Goal: Navigation & Orientation: Go to known website

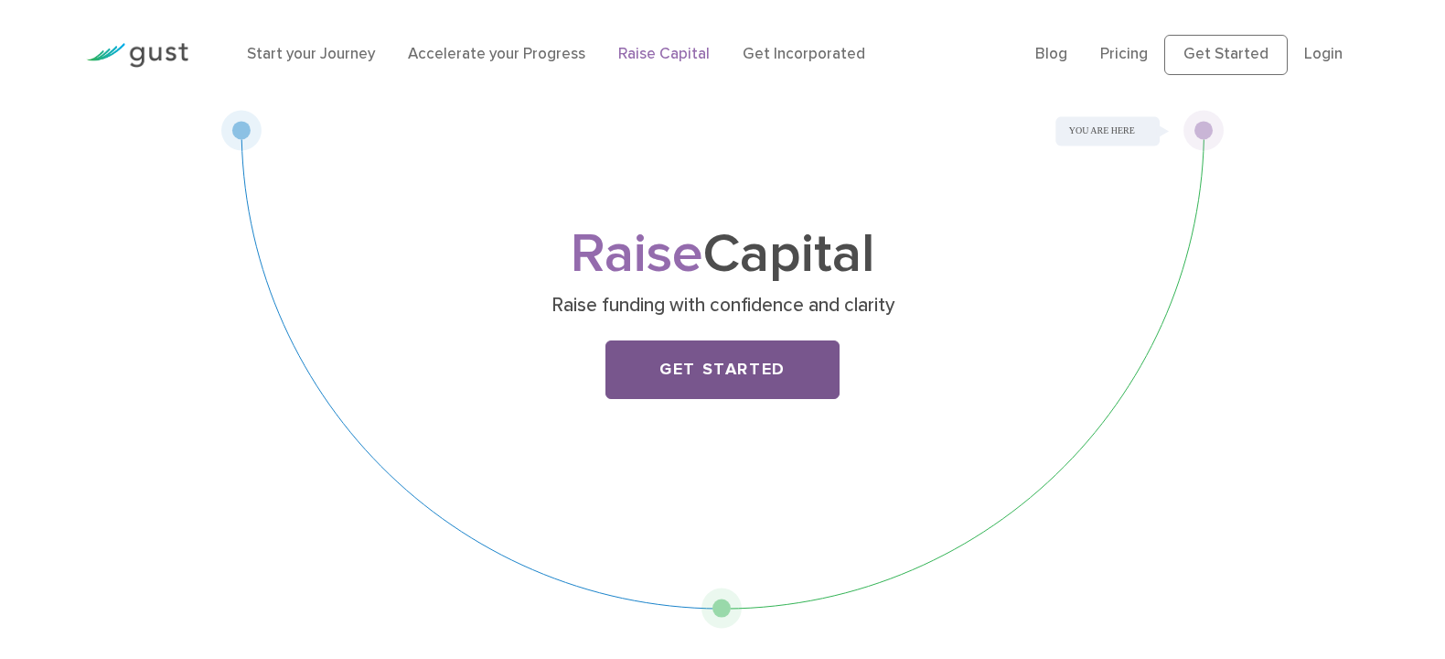
click at [742, 370] on link "Get Started" at bounding box center [723, 369] width 234 height 59
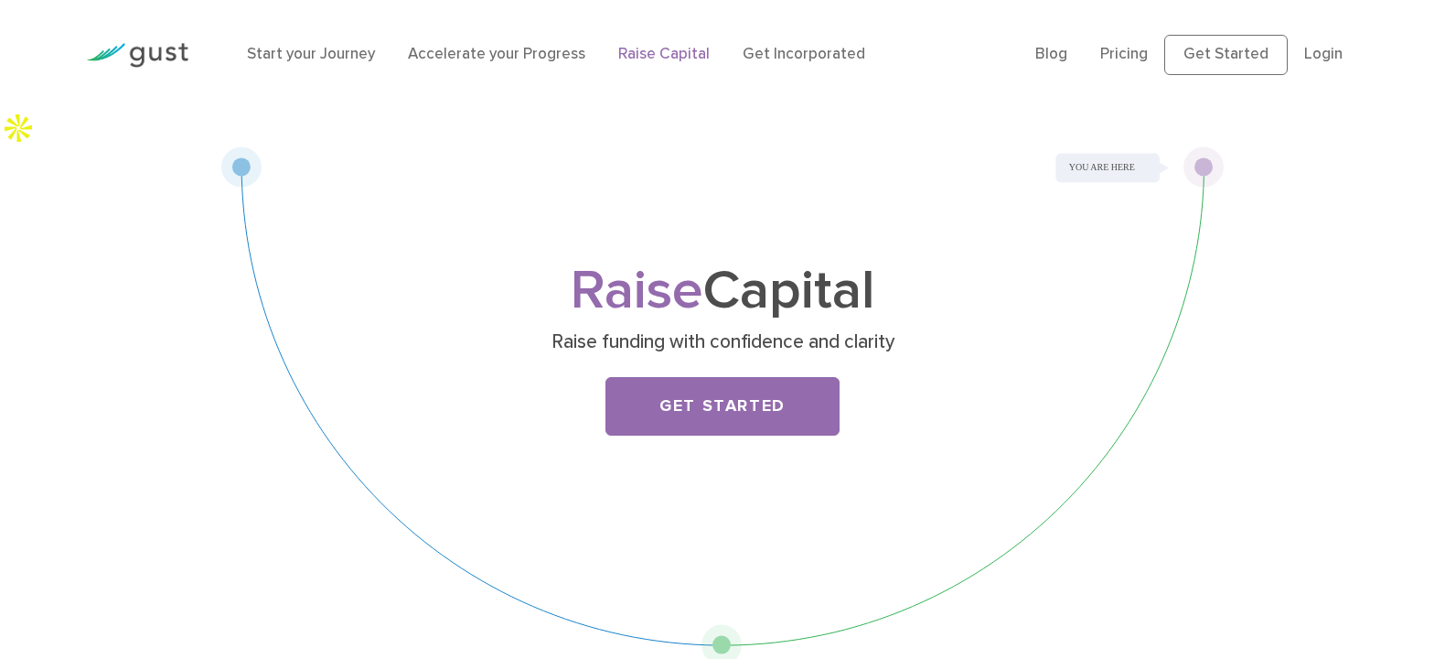
click at [132, 46] on img at bounding box center [137, 55] width 102 height 25
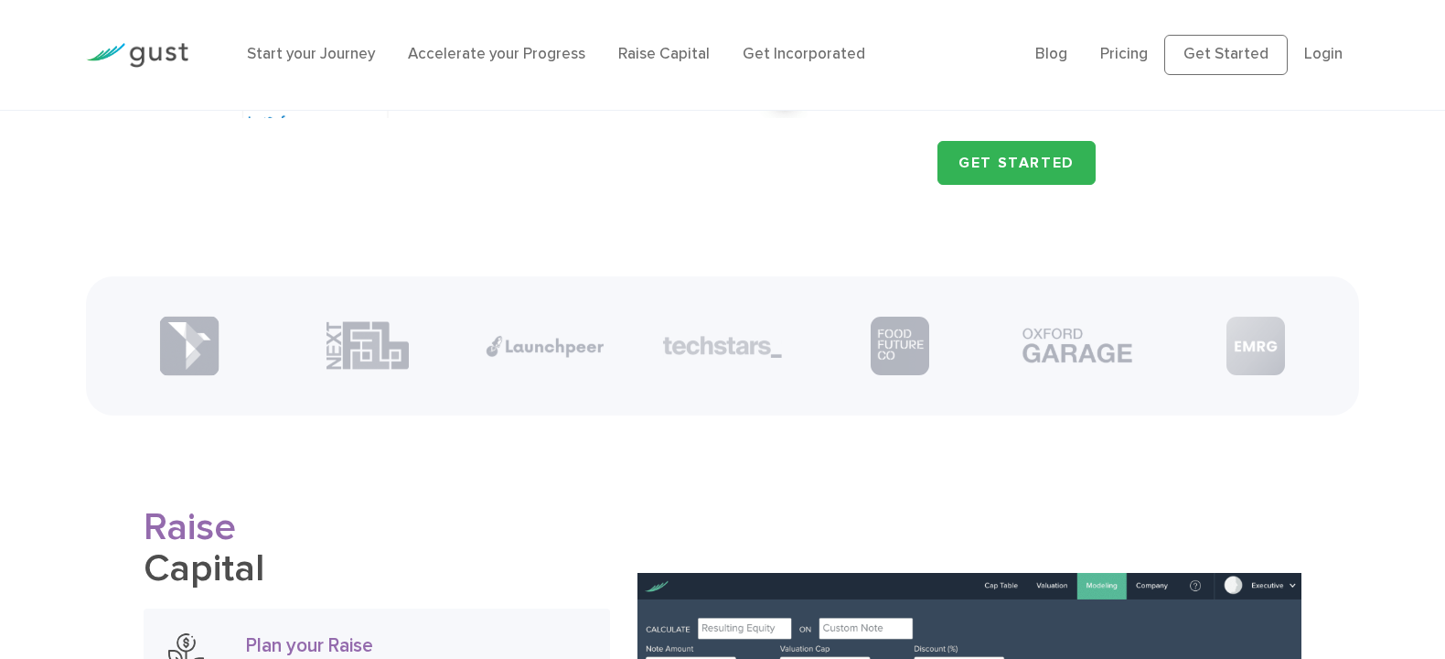
scroll to position [2426, 0]
